Goal: Navigation & Orientation: Find specific page/section

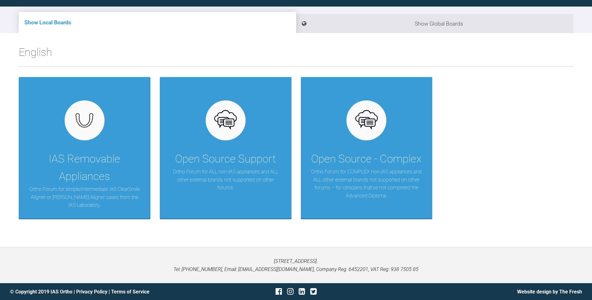
scroll to position [65, 0]
